Goal: Task Accomplishment & Management: Use online tool/utility

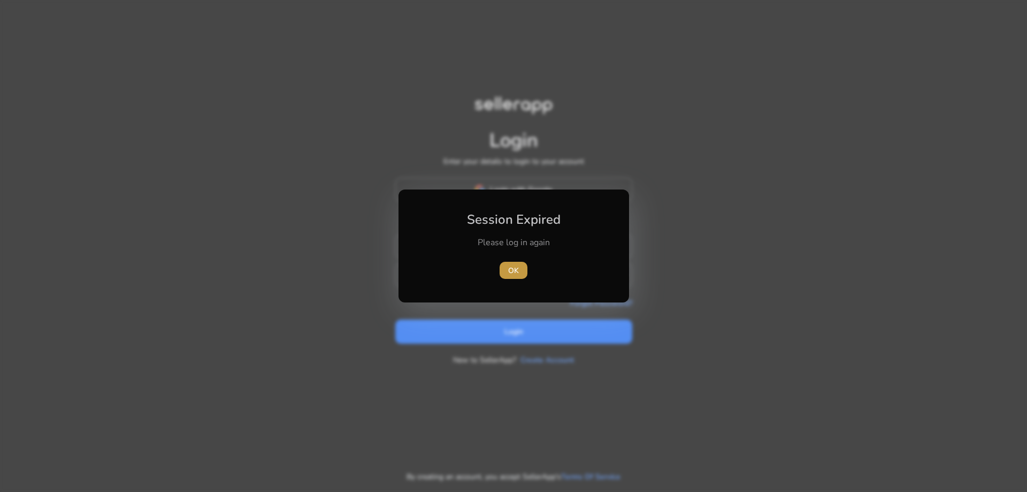
click at [512, 271] on span "OK" at bounding box center [513, 270] width 11 height 11
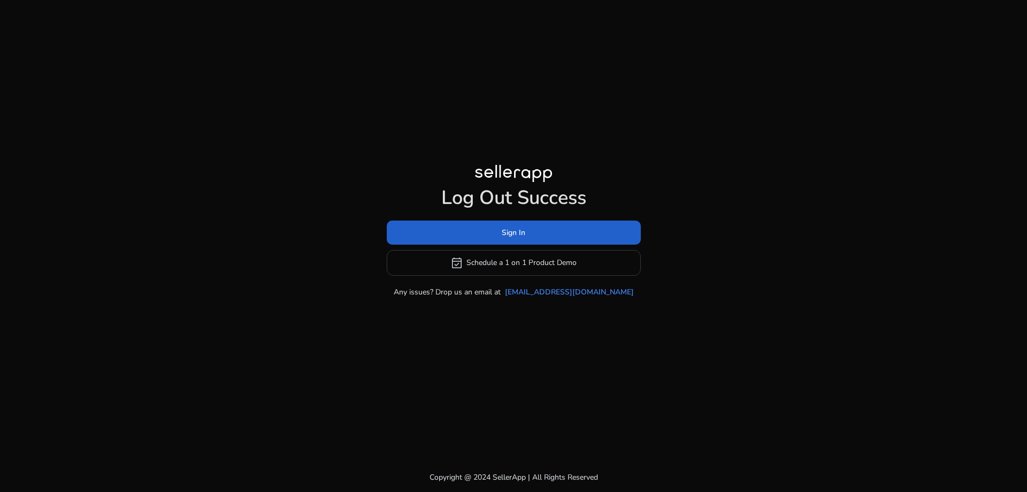
click at [559, 230] on span at bounding box center [514, 232] width 254 height 26
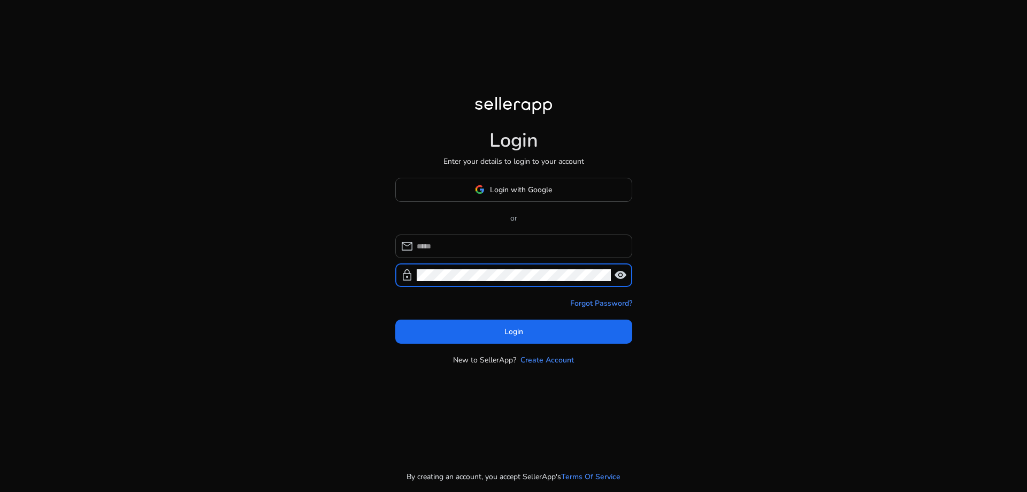
type input "**********"
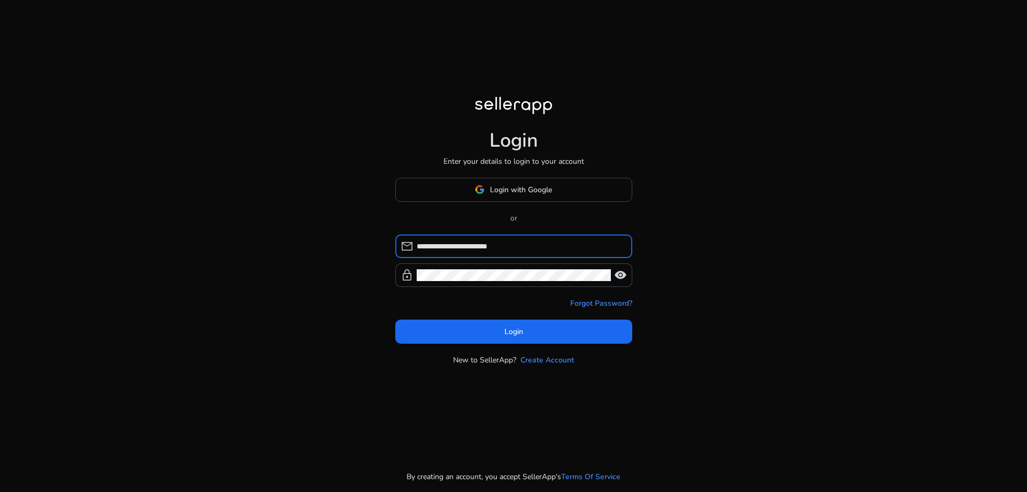
click at [526, 241] on input "**********" at bounding box center [520, 246] width 207 height 12
drag, startPoint x: 7, startPoint y: 235, endPoint x: 15, endPoint y: 230, distance: 9.6
click at [12, 231] on div "**********" at bounding box center [513, 246] width 1027 height 492
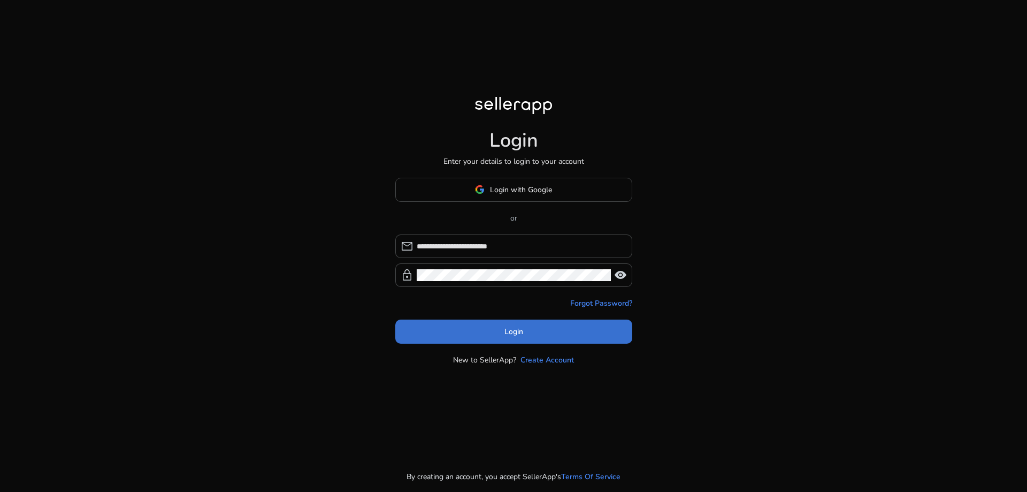
click at [438, 341] on span at bounding box center [513, 331] width 237 height 26
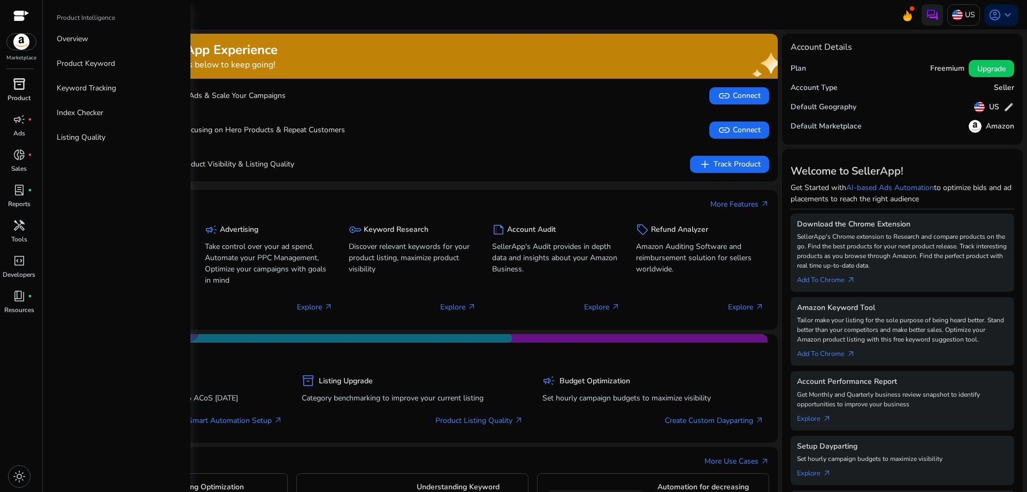
click at [16, 93] on link "inventory_2 Product" at bounding box center [19, 92] width 38 height 35
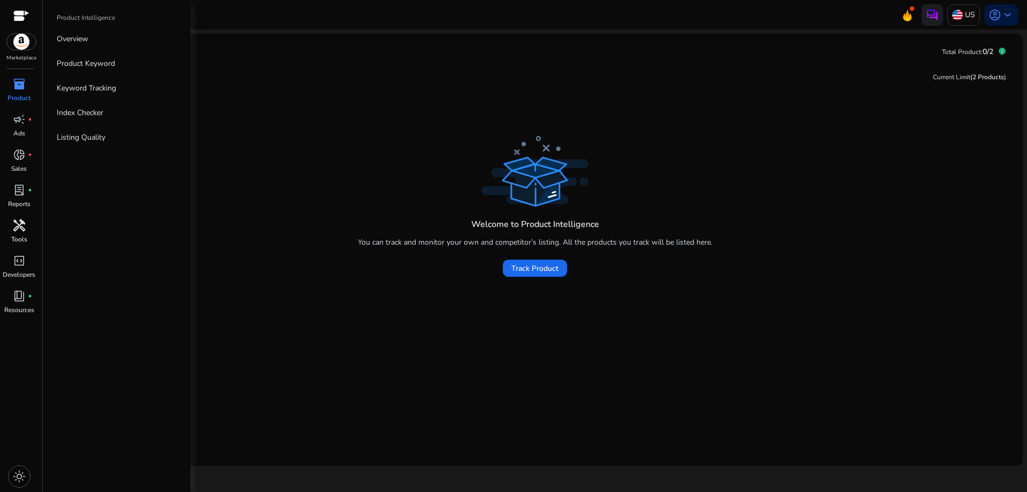
click at [11, 231] on div "handyman" at bounding box center [19, 225] width 30 height 17
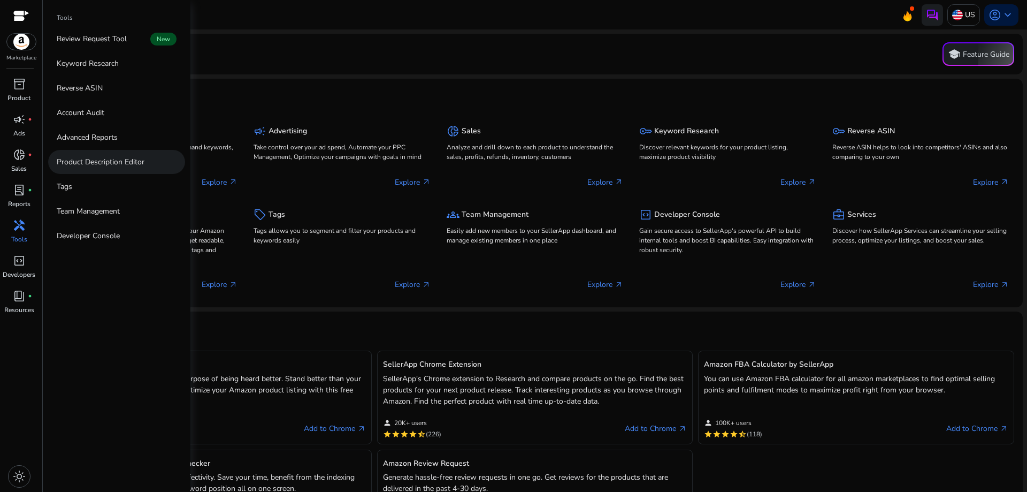
click at [113, 170] on link "Product Description Editor" at bounding box center [116, 162] width 137 height 24
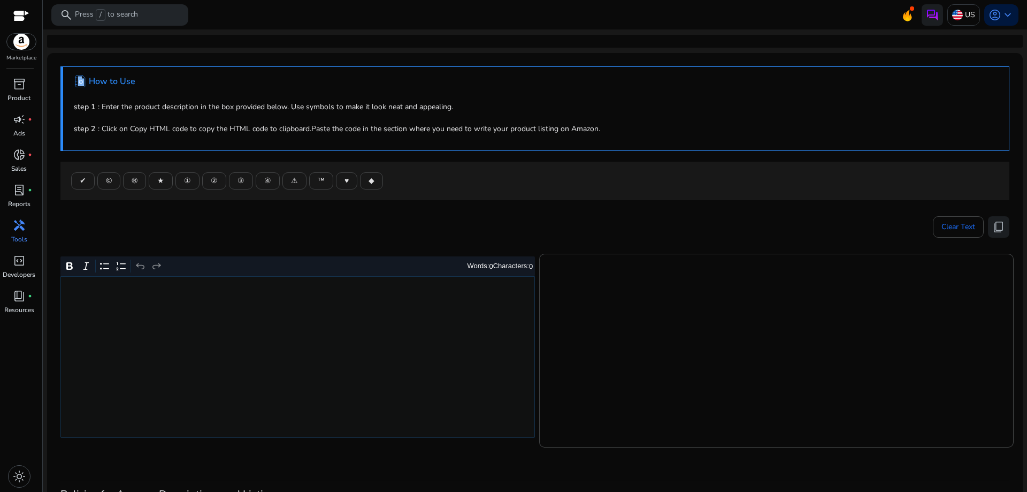
click at [266, 304] on div "Rich Text Editor. Editing area: main. Press Alt+0 for help." at bounding box center [297, 357] width 475 height 162
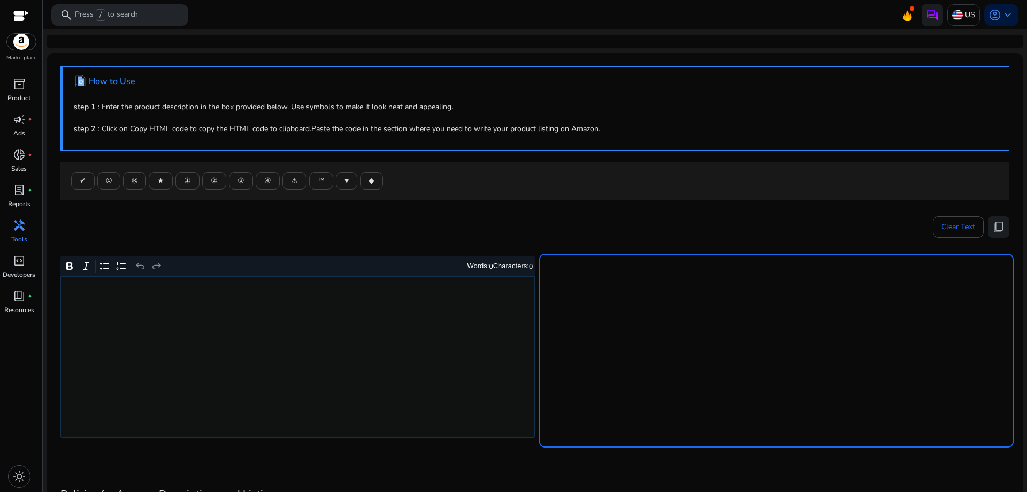
click at [683, 291] on textarea at bounding box center [777, 350] width 458 height 183
click at [653, 280] on textarea at bounding box center [777, 350] width 458 height 183
click at [222, 329] on div "Rich Text Editor. Editing area: main. Press Alt+0 for help." at bounding box center [297, 357] width 475 height 162
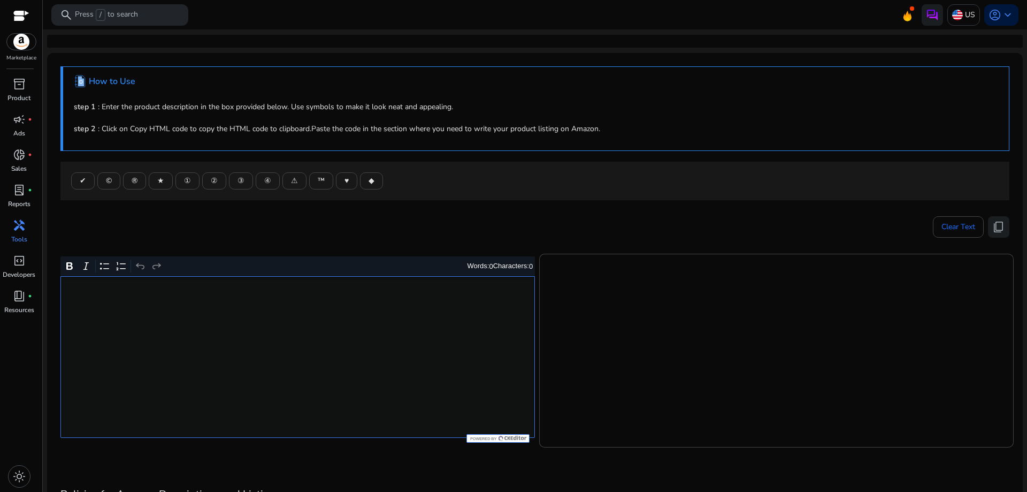
type textarea "**********"
click at [24, 228] on span "handyman" at bounding box center [19, 225] width 13 height 13
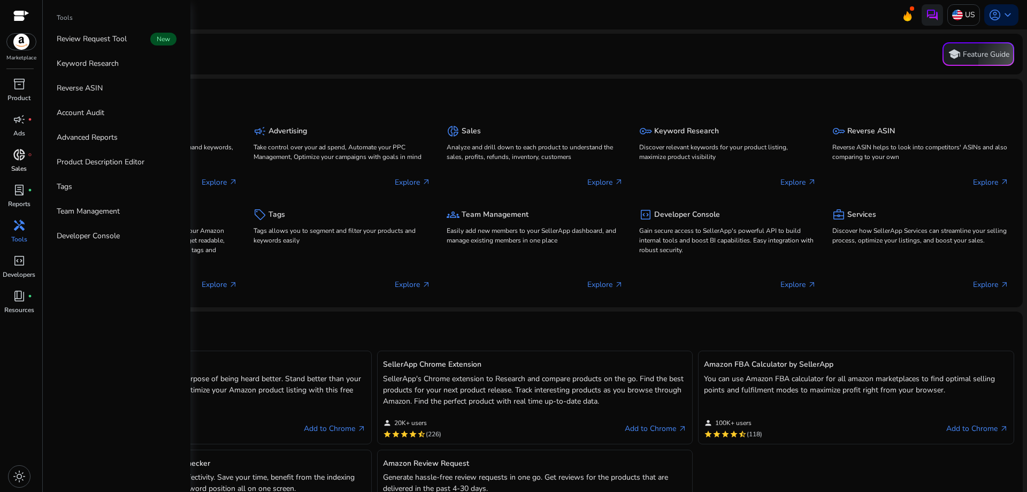
drag, startPoint x: 97, startPoint y: 163, endPoint x: 22, endPoint y: 164, distance: 75.5
click at [22, 164] on p "Sales" at bounding box center [19, 169] width 16 height 10
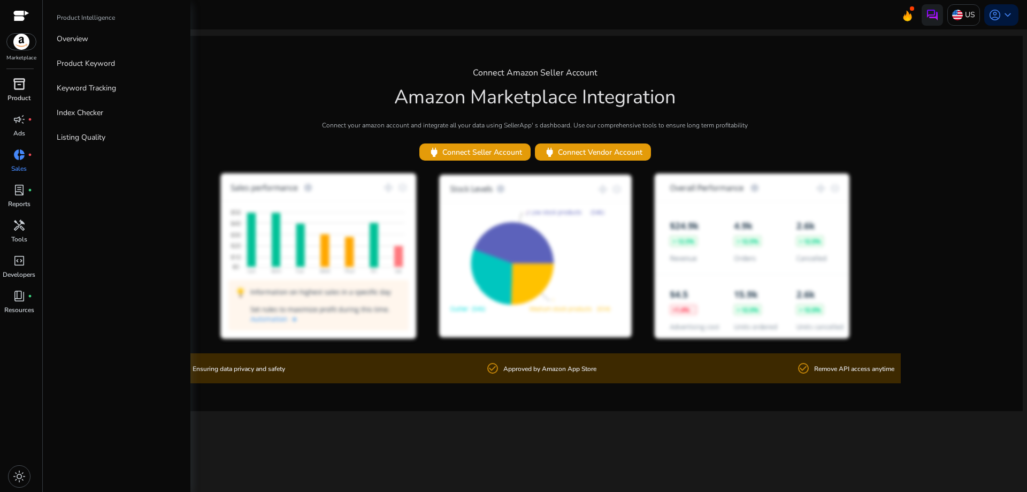
click at [18, 94] on p "Product" at bounding box center [18, 98] width 23 height 10
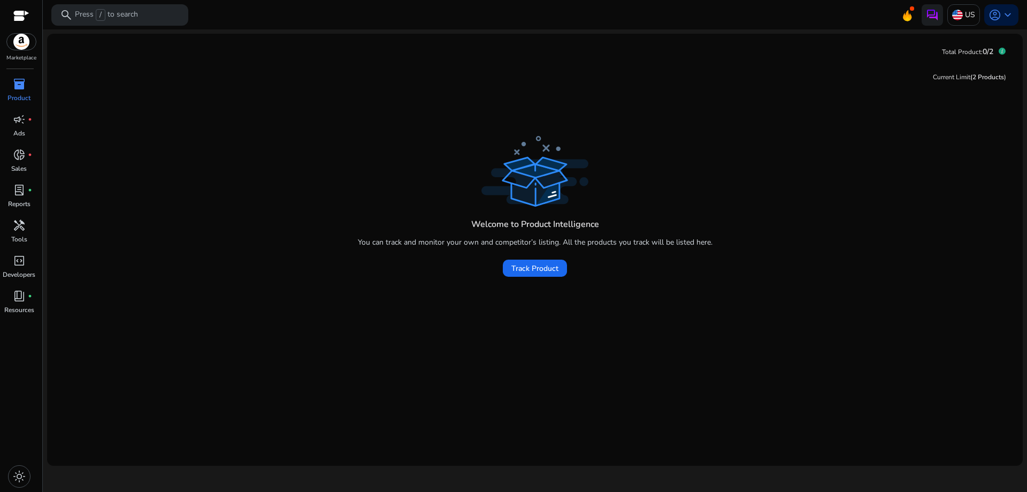
click at [338, 69] on div "Current Limit (2 Products )" at bounding box center [535, 77] width 959 height 22
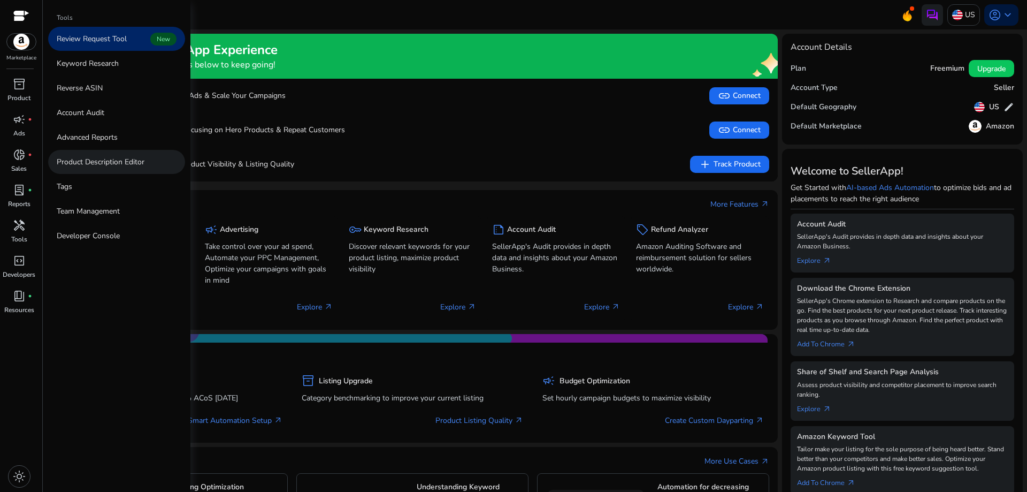
click at [92, 171] on link "Product Description Editor" at bounding box center [116, 162] width 137 height 24
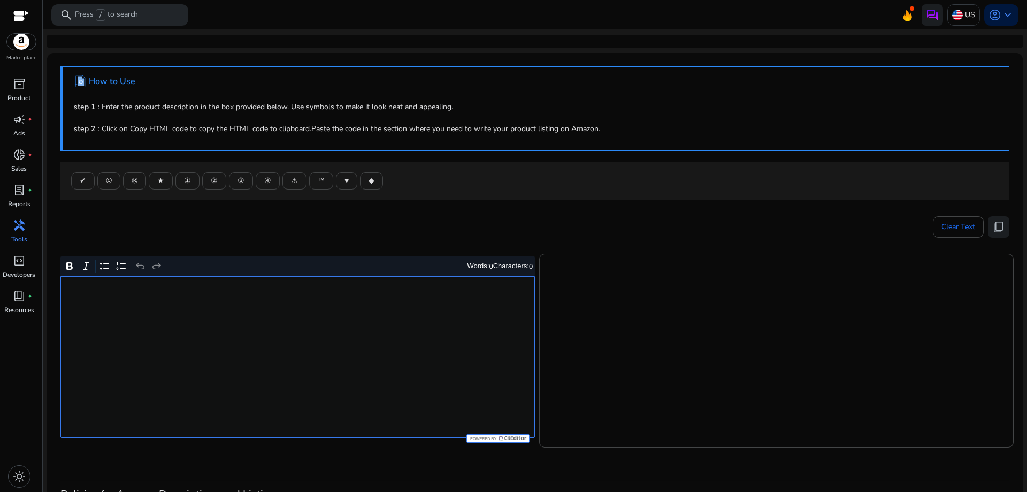
click at [286, 295] on p "Rich Text Editor. Editing area: main. Press Alt+0 for help." at bounding box center [297, 289] width 463 height 11
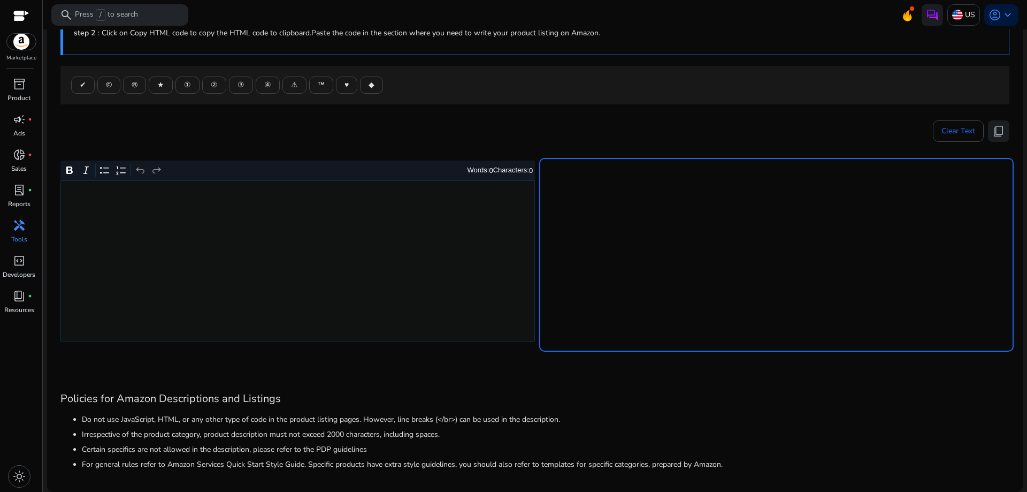
click at [589, 241] on textarea at bounding box center [777, 254] width 458 height 183
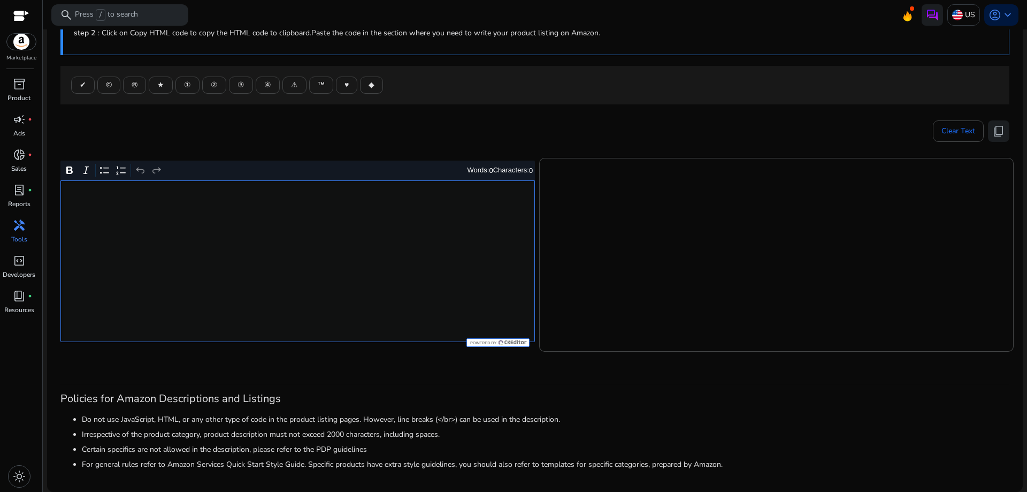
click at [380, 241] on div "Rich Text Editor. Editing area: main. Press Alt+0 for help." at bounding box center [297, 261] width 475 height 162
click at [331, 199] on p "Rich Text Editor. Editing area: main. Press Alt+0 for help." at bounding box center [297, 193] width 463 height 11
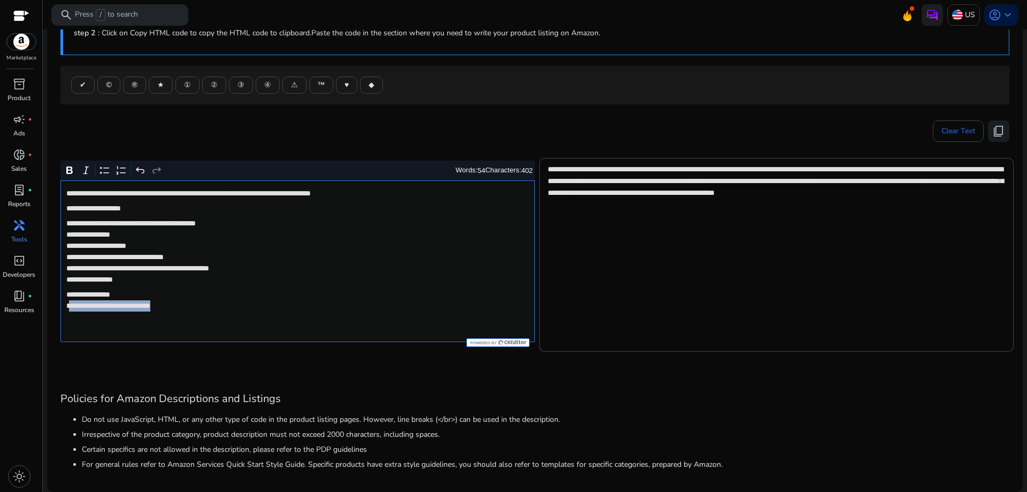
drag, startPoint x: 189, startPoint y: 308, endPoint x: 70, endPoint y: 317, distance: 119.7
click at [70, 317] on div "**********" at bounding box center [297, 261] width 475 height 162
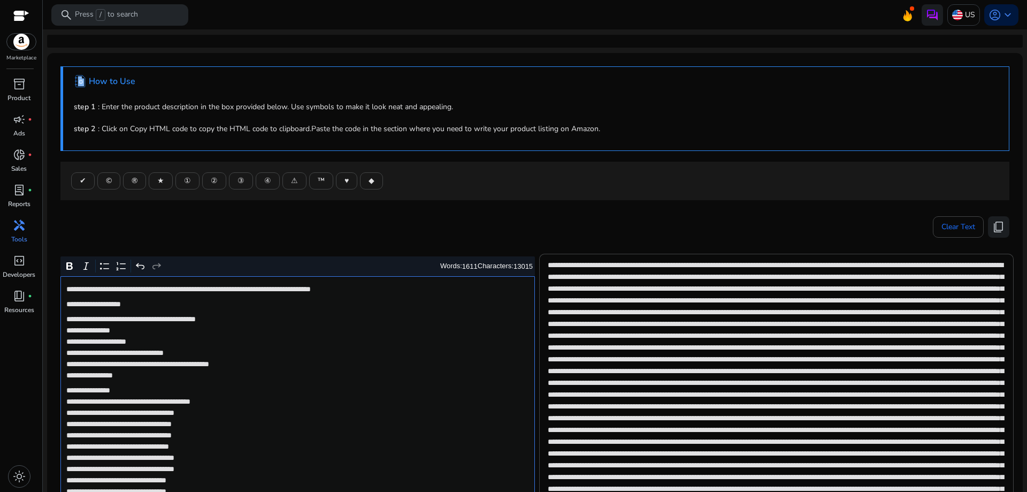
click at [301, 322] on p "**********" at bounding box center [296, 347] width 461 height 67
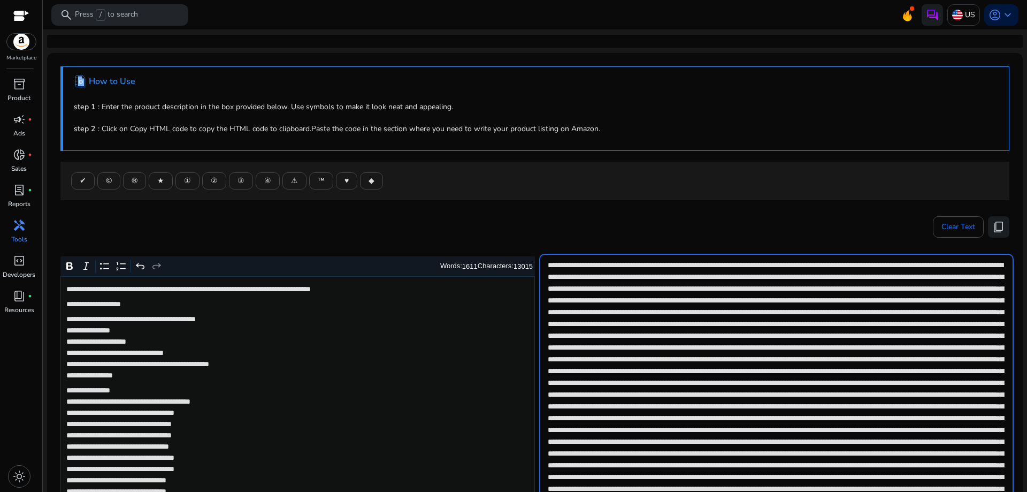
click at [1000, 235] on button "content_copy" at bounding box center [998, 226] width 21 height 21
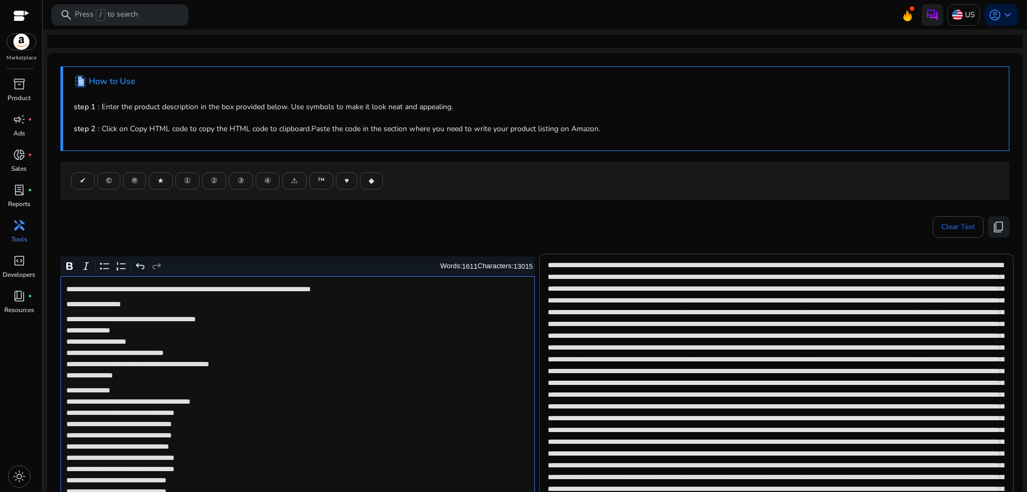
drag, startPoint x: 515, startPoint y: 264, endPoint x: 522, endPoint y: 264, distance: 6.4
click at [522, 264] on label "13015" at bounding box center [523, 266] width 19 height 8
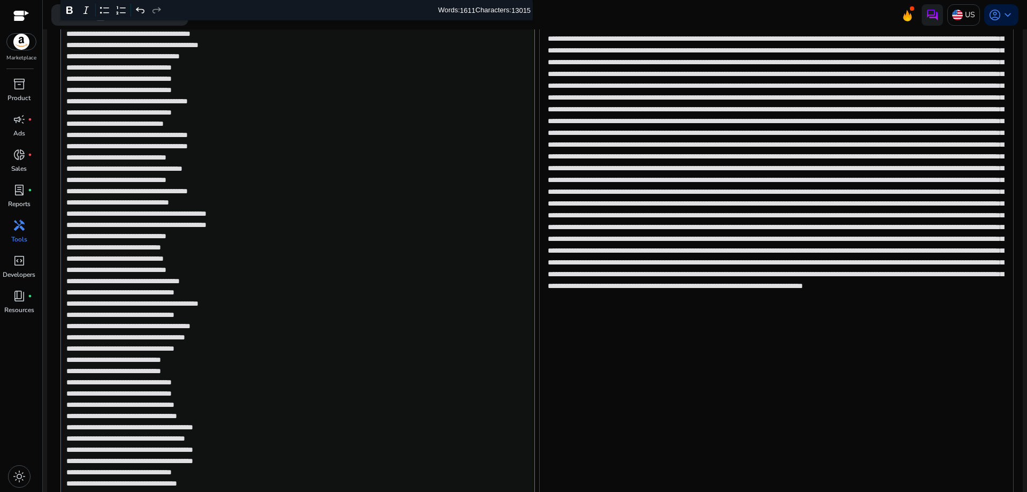
scroll to position [499, 0]
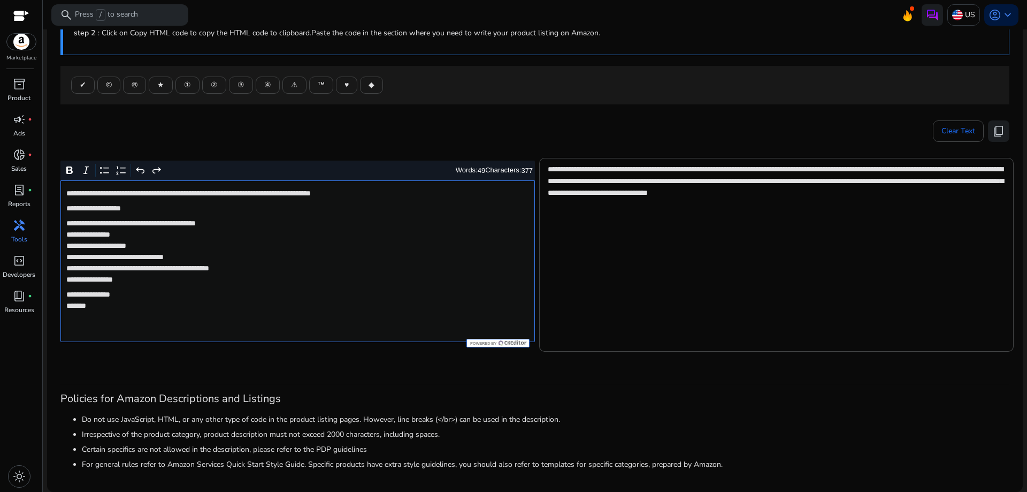
scroll to position [95, 0]
type textarea "**********"
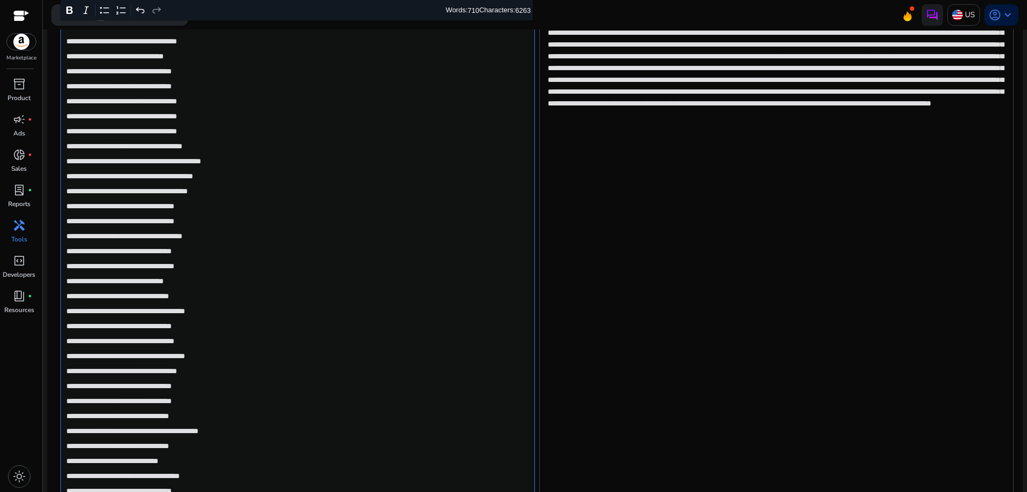
scroll to position [0, 0]
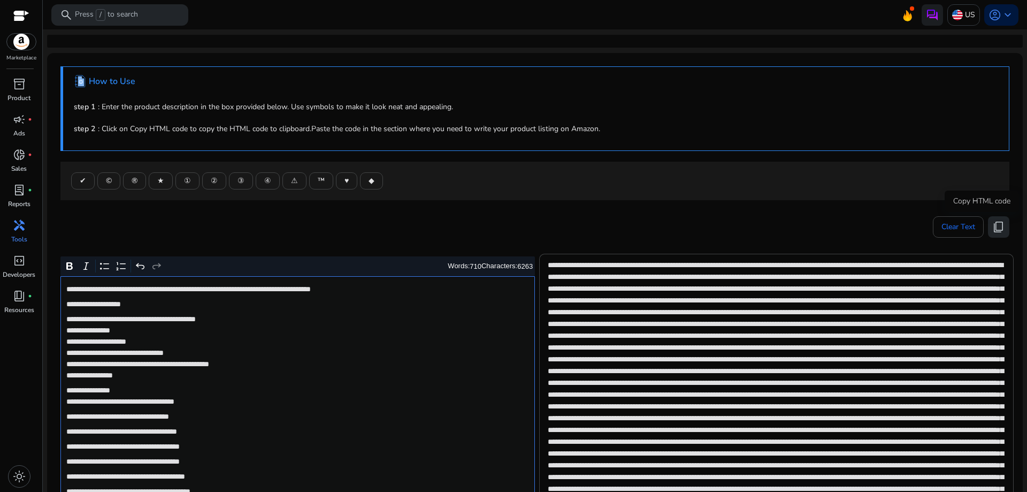
click at [993, 221] on span "content_copy" at bounding box center [999, 226] width 13 height 13
